Goal: Check status: Check status

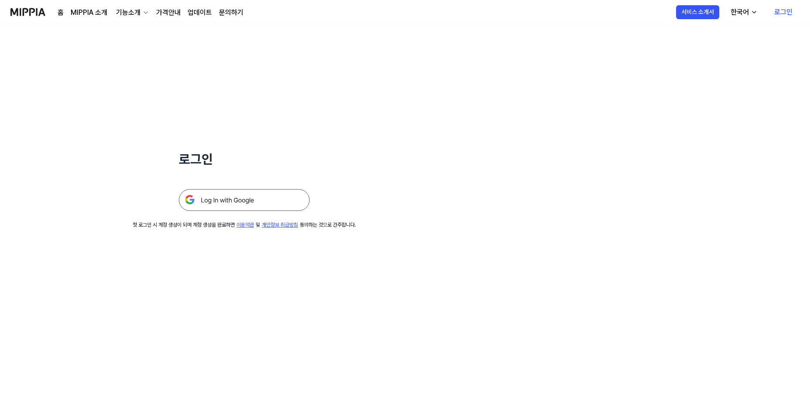
click at [217, 194] on img at bounding box center [244, 200] width 131 height 22
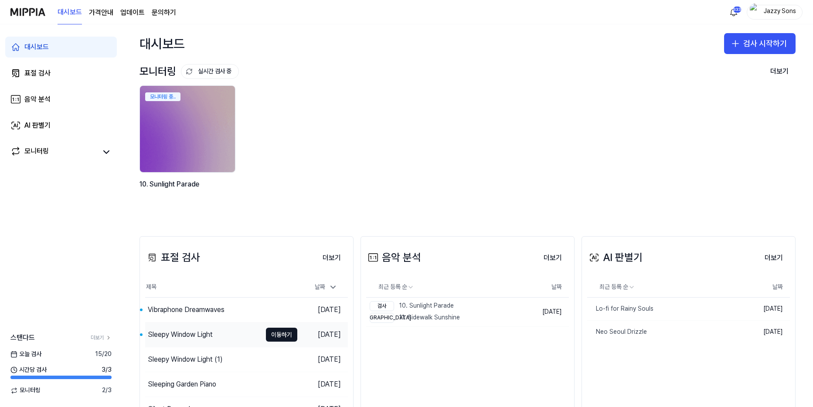
click at [183, 345] on div "Sleepy Window Light" at bounding box center [203, 335] width 116 height 24
click at [183, 313] on div "Vibraphone Dreamwaves" at bounding box center [186, 310] width 77 height 10
